Goal: Transaction & Acquisition: Obtain resource

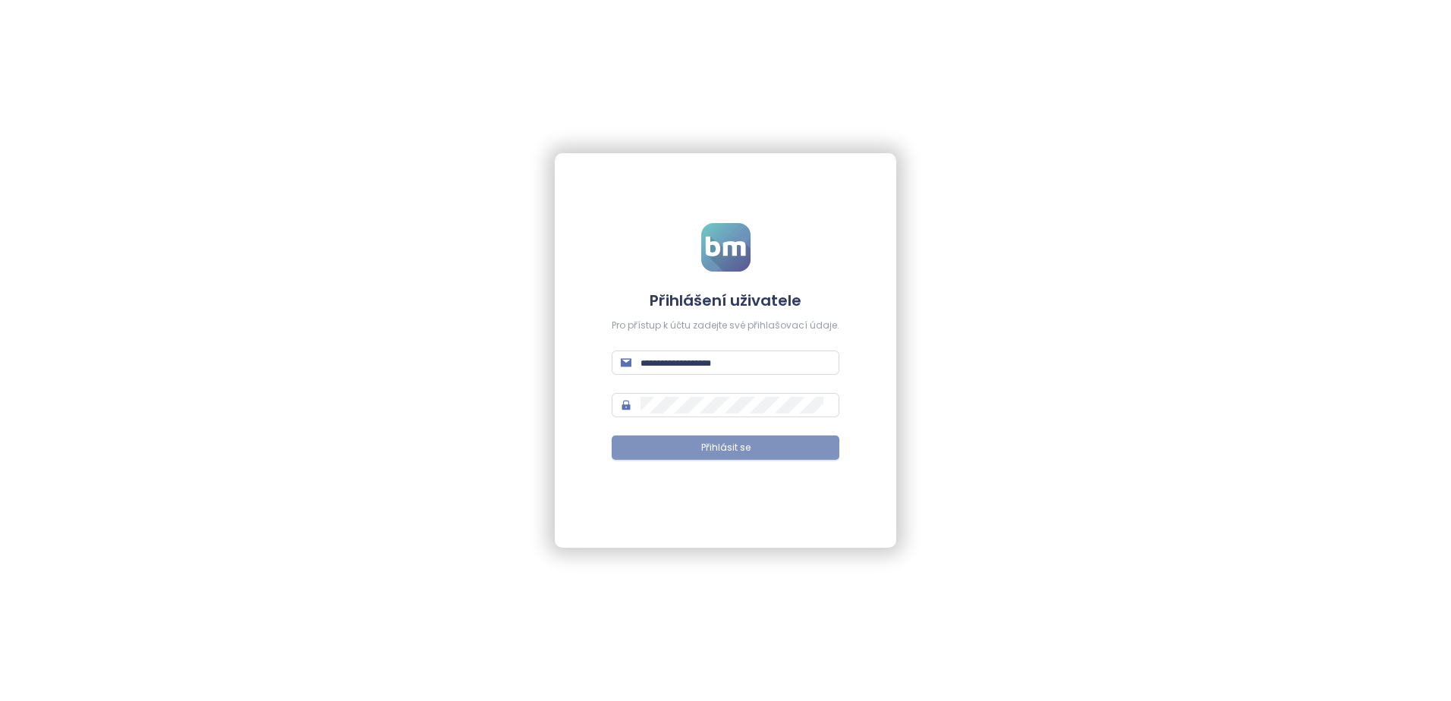
type input "**********"
click at [710, 445] on span "Přihlásit se" at bounding box center [725, 448] width 49 height 14
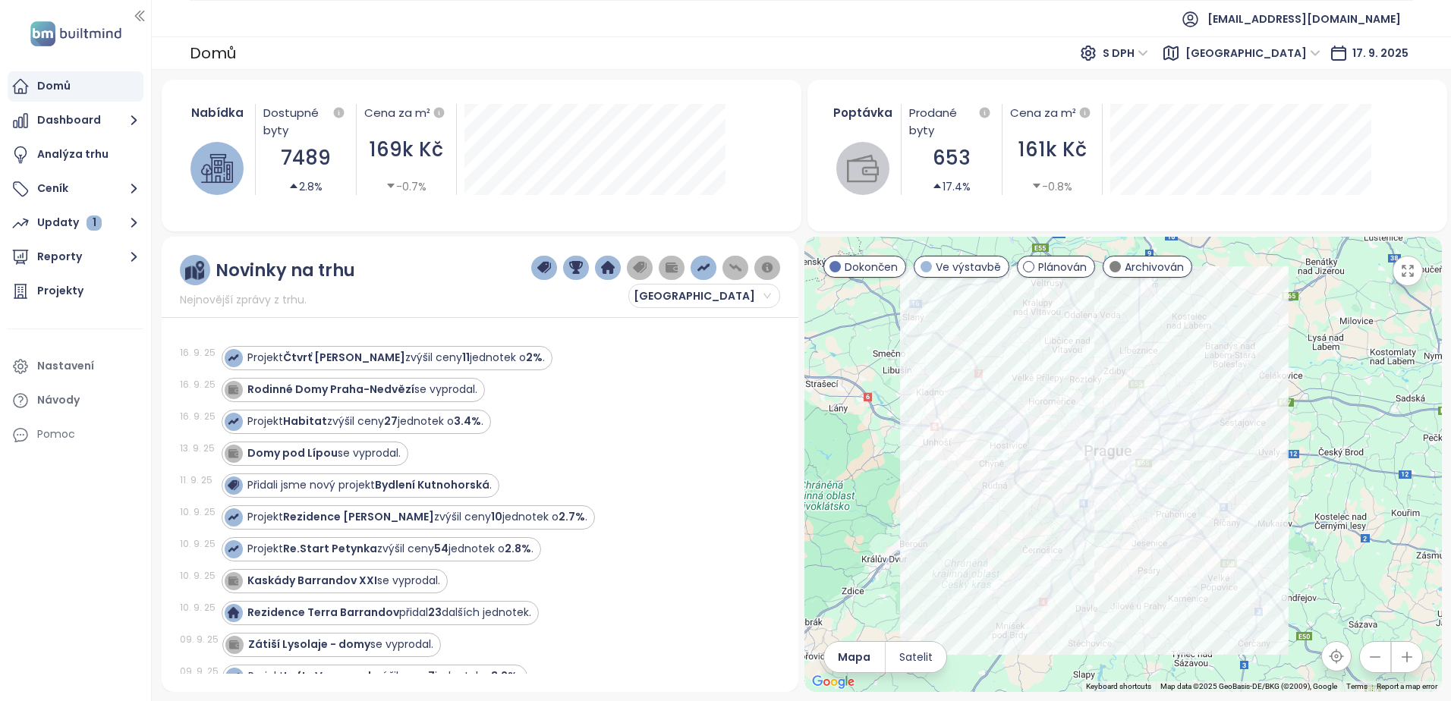
click at [725, 435] on div "16. 9. 25 Projekt Habitat zvýšil ceny 27 jednotek o 3.4% ." at bounding box center [471, 422] width 583 height 32
click at [124, 223] on button "Updaty 1" at bounding box center [76, 223] width 136 height 30
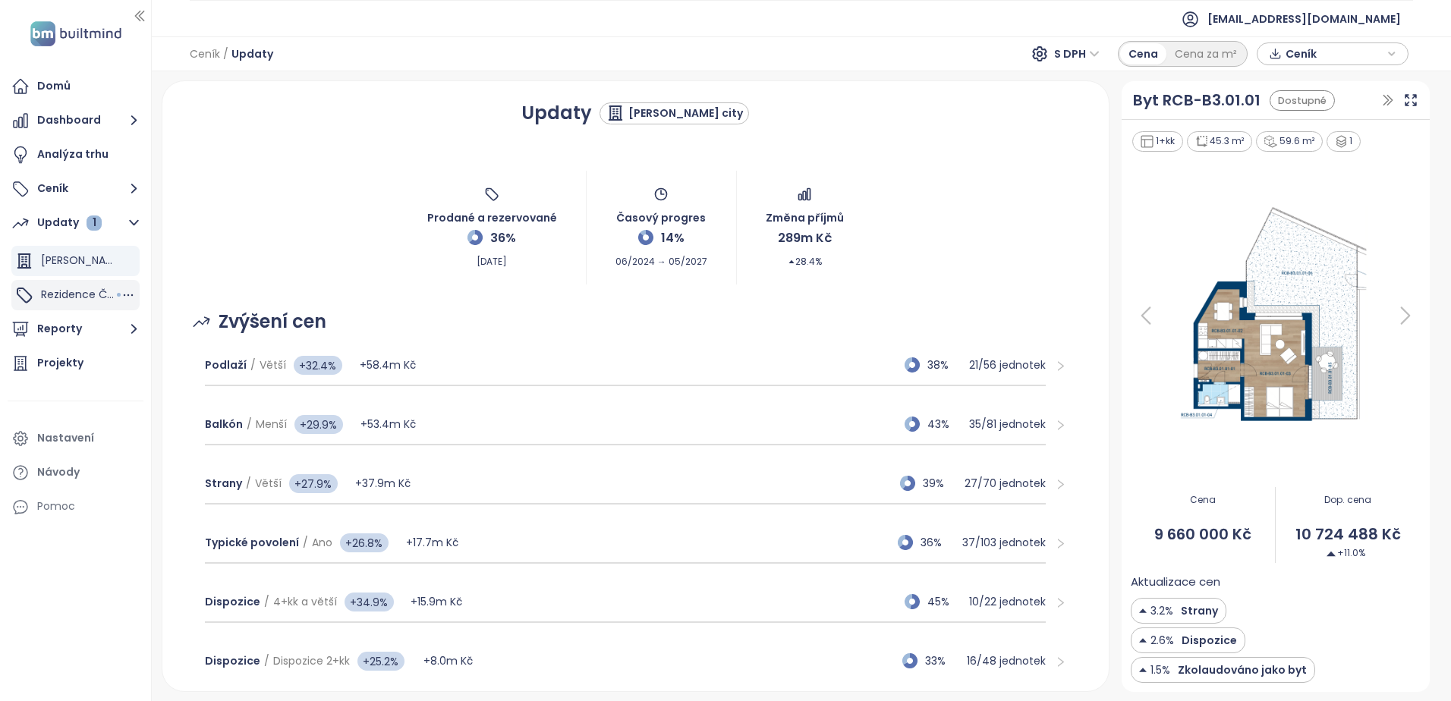
click at [70, 294] on span "Rezidence Čakovice B" at bounding box center [99, 294] width 116 height 15
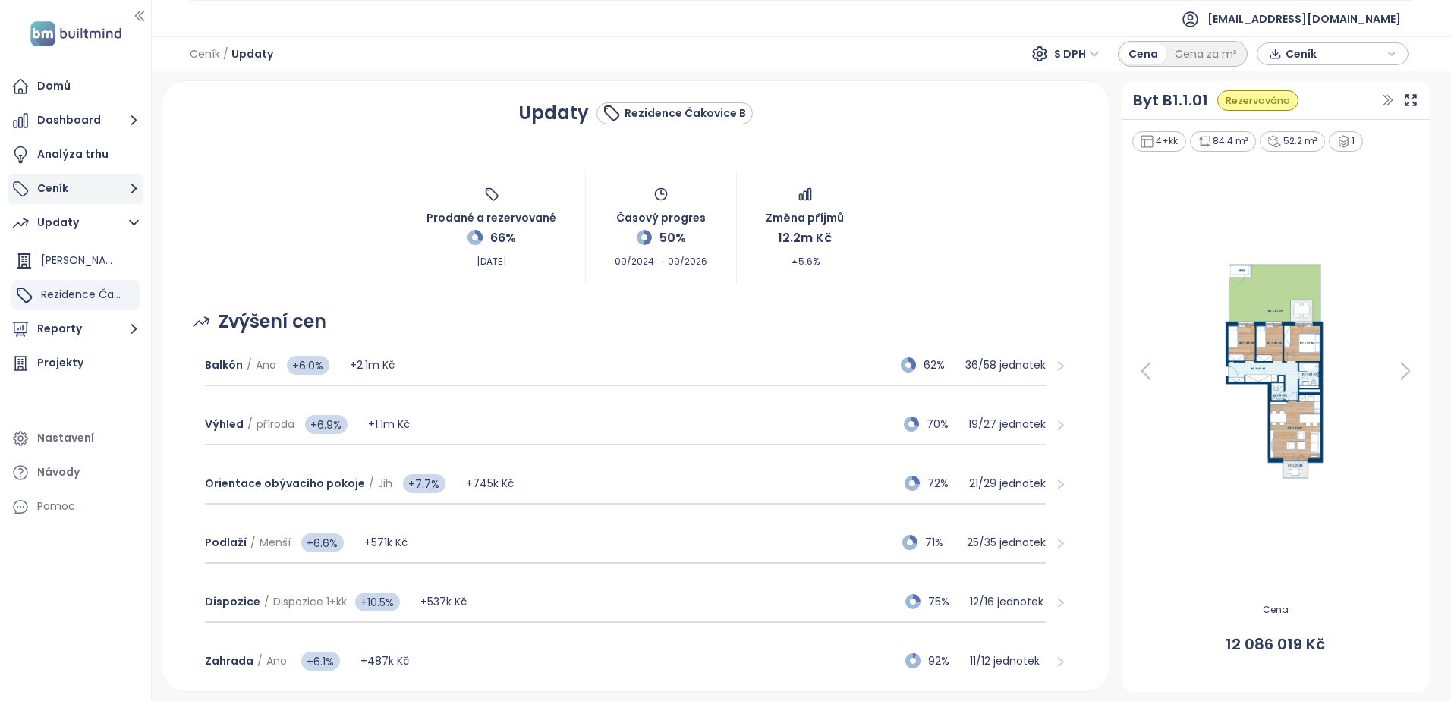
click at [131, 184] on icon "button" at bounding box center [133, 188] width 19 height 19
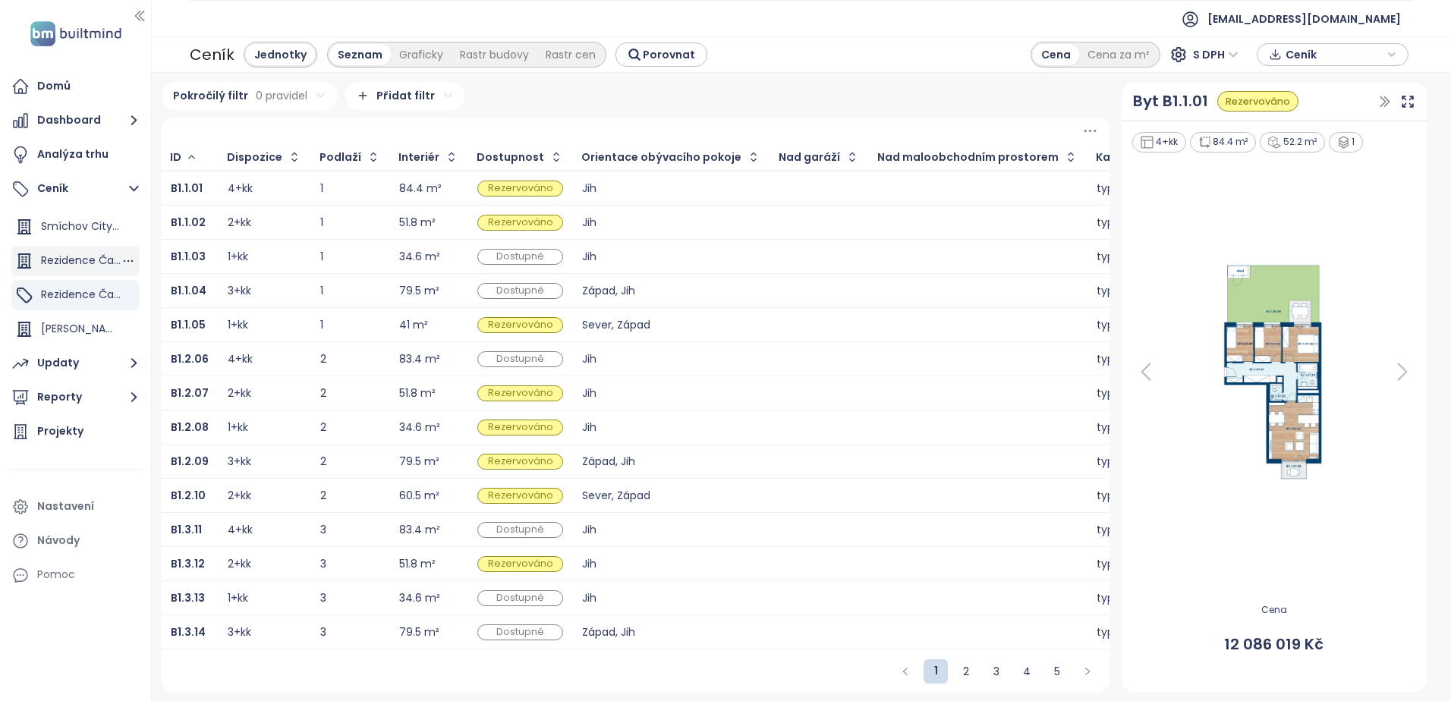
click at [91, 262] on span "Rezidence Čakovice D" at bounding box center [100, 260] width 118 height 15
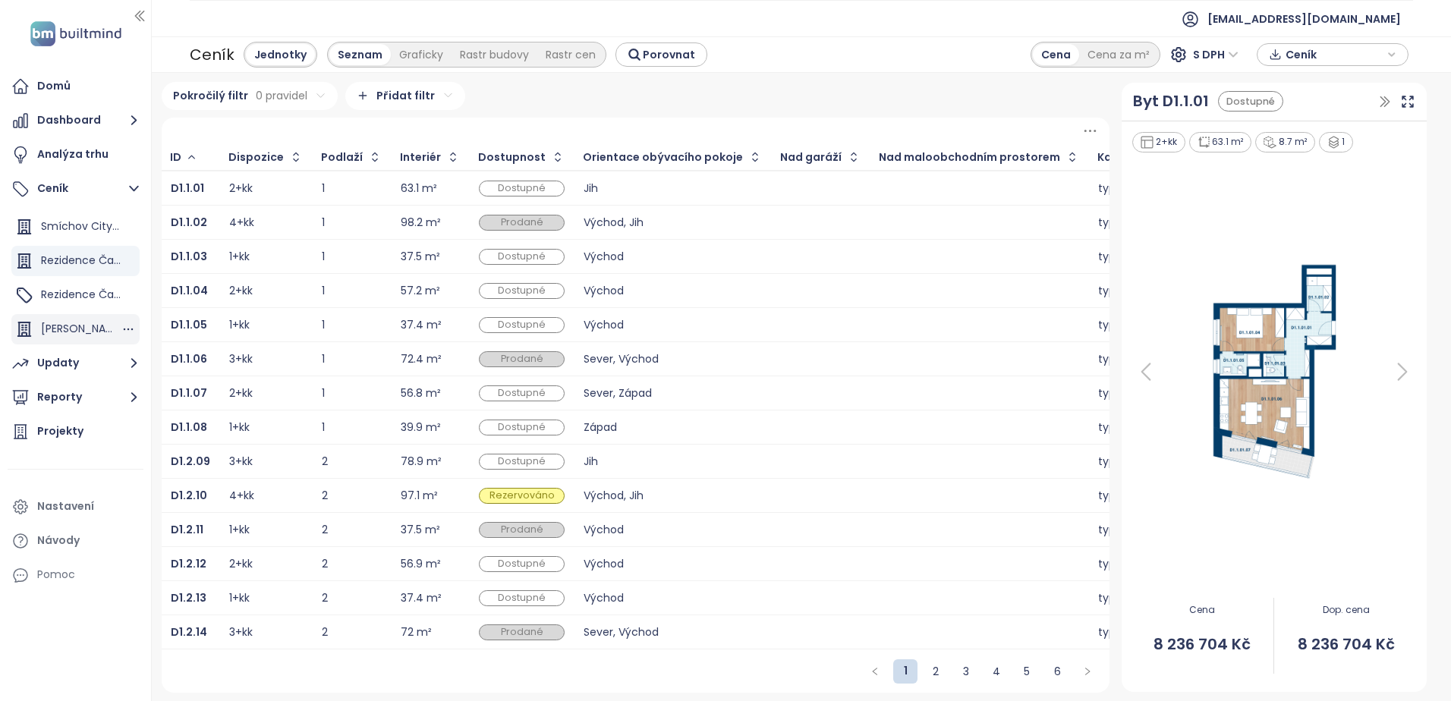
click at [37, 333] on div "Rohan city" at bounding box center [75, 329] width 128 height 30
click at [49, 296] on span "Rezidence Čakovice B" at bounding box center [99, 294] width 116 height 15
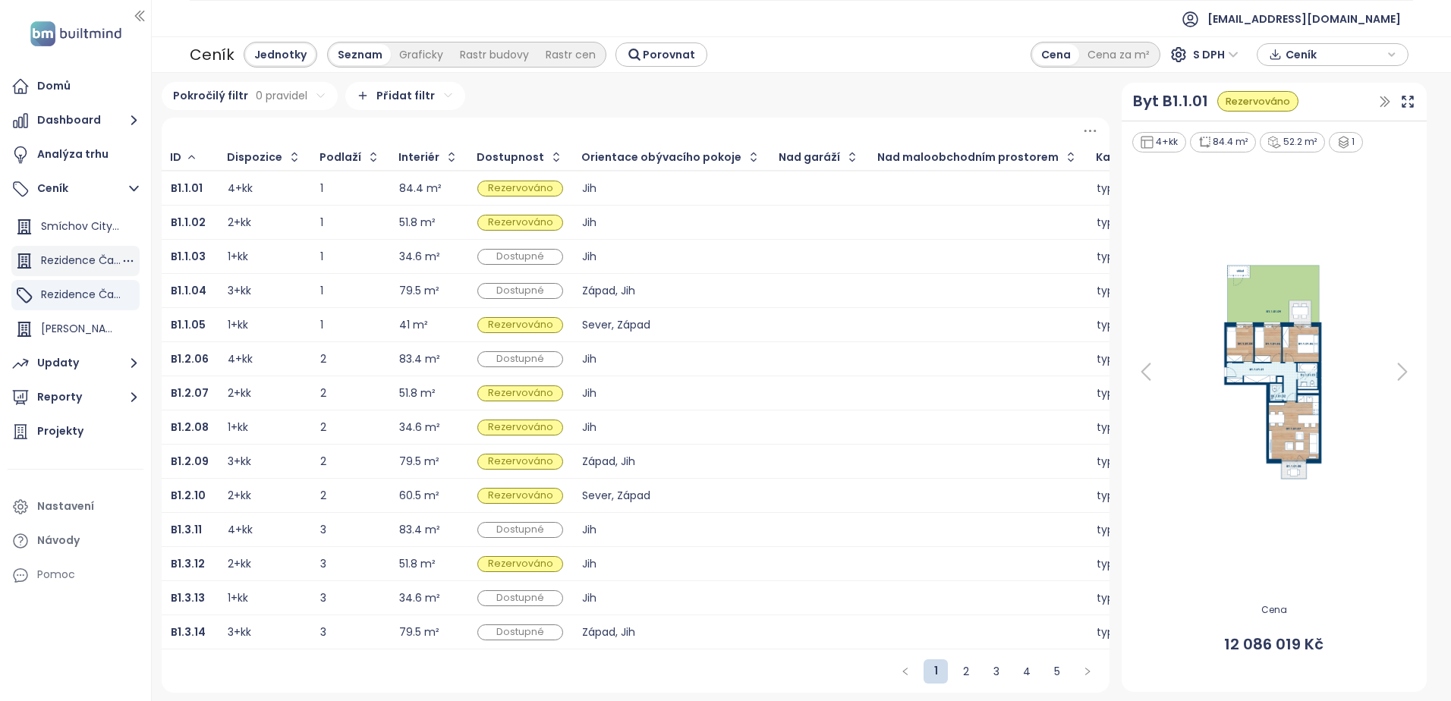
click at [88, 254] on span "Rezidence Čakovice D" at bounding box center [100, 260] width 118 height 15
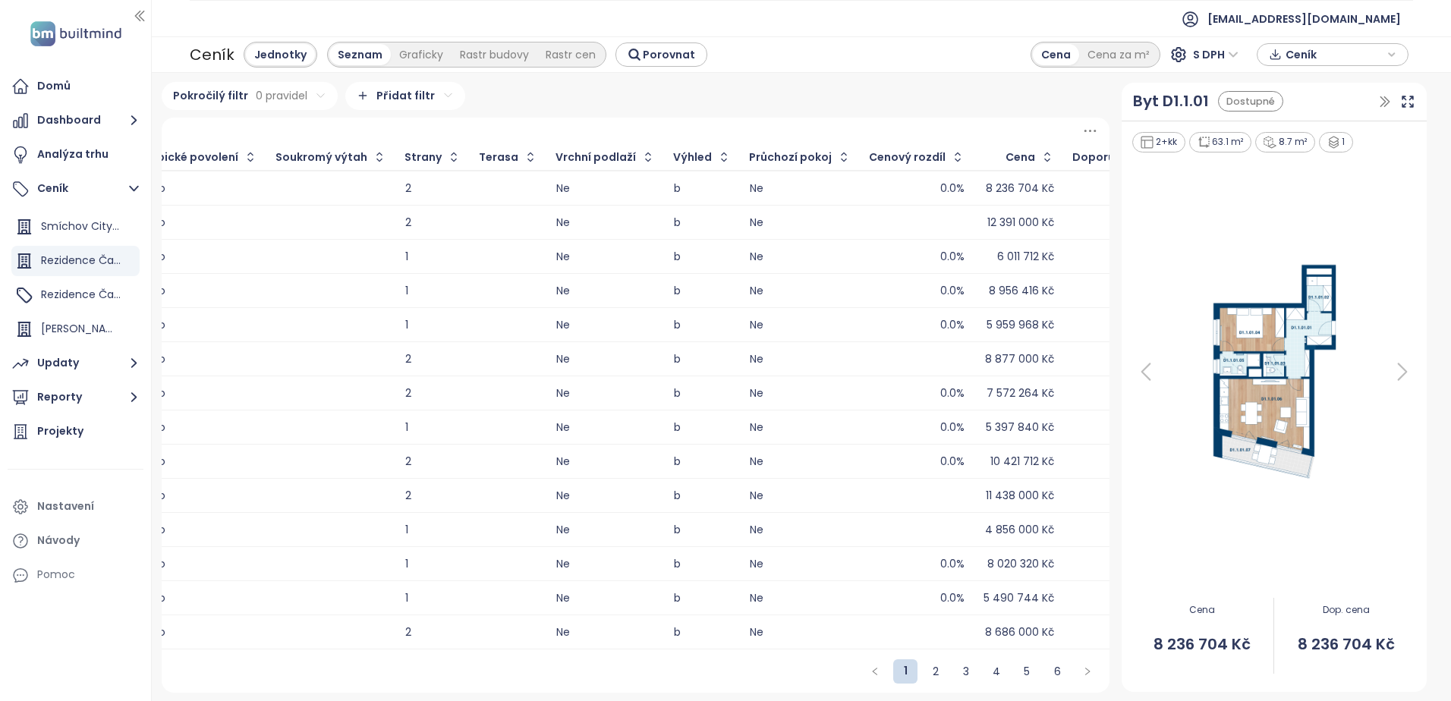
scroll to position [3, 0]
click at [1305, 57] on span "Ceník" at bounding box center [1334, 54] width 98 height 23
click at [1312, 61] on span "Ceník" at bounding box center [1334, 54] width 98 height 23
click at [1300, 80] on span "XLSX" at bounding box center [1307, 83] width 41 height 23
click at [1265, 132] on button "Stáhnout" at bounding box center [1332, 130] width 135 height 24
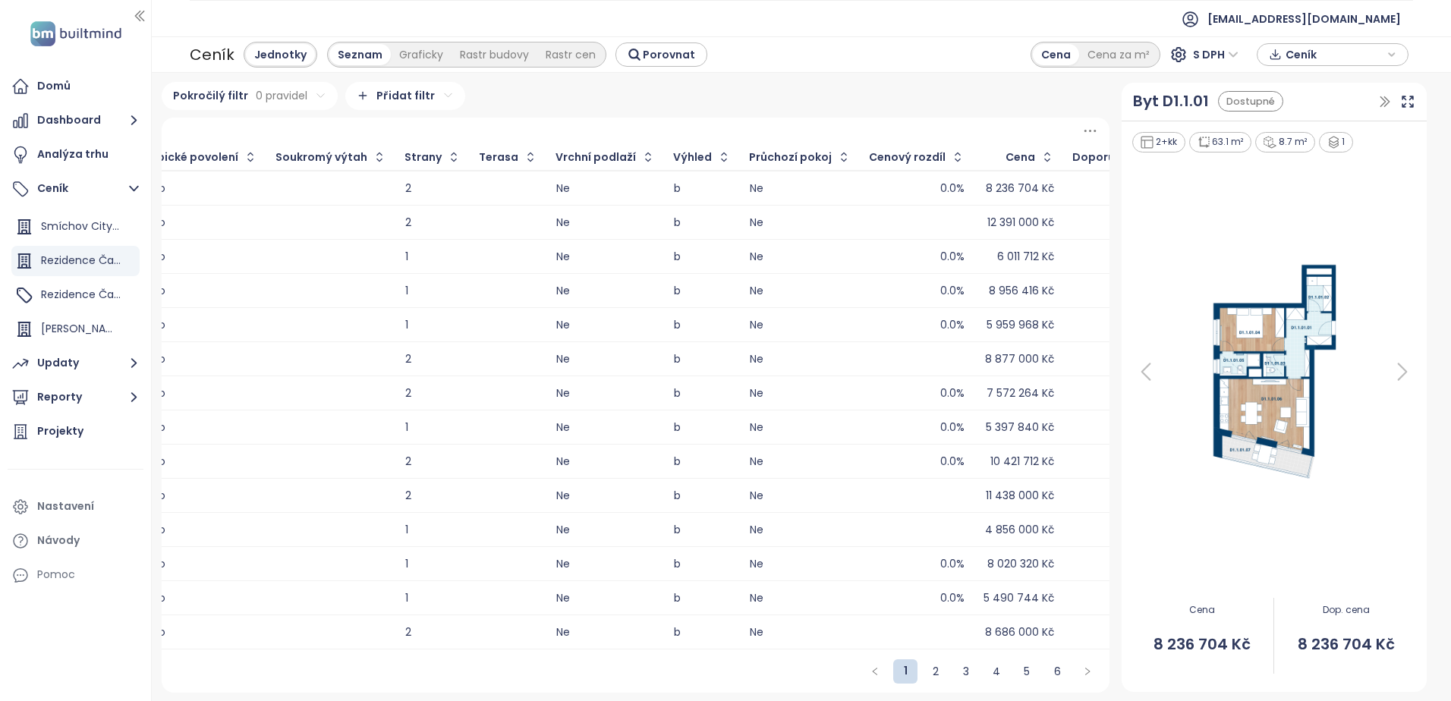
scroll to position [0, 0]
